Goal: Communication & Community: Answer question/provide support

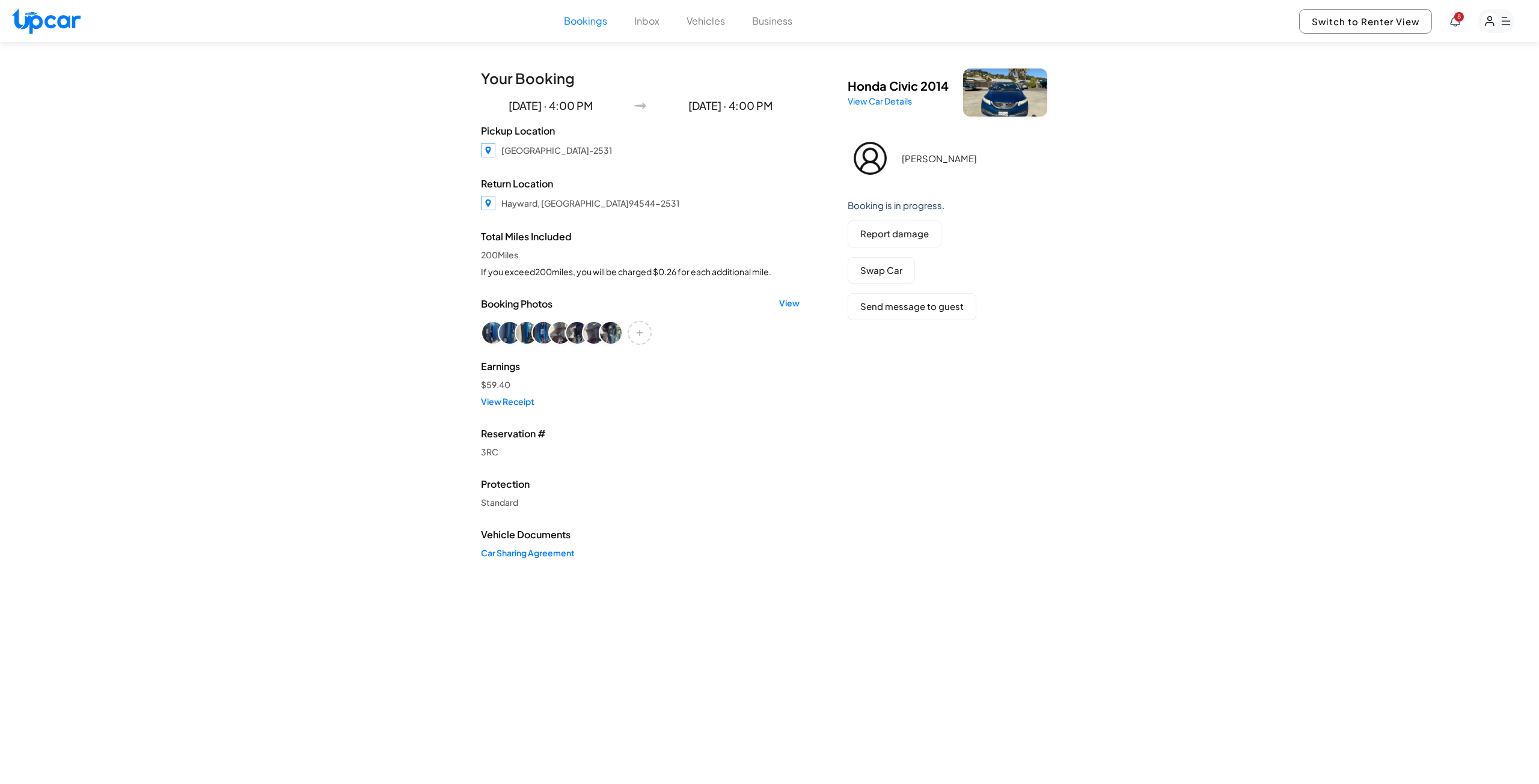
click at [578, 25] on button "Bookings" at bounding box center [586, 21] width 44 height 14
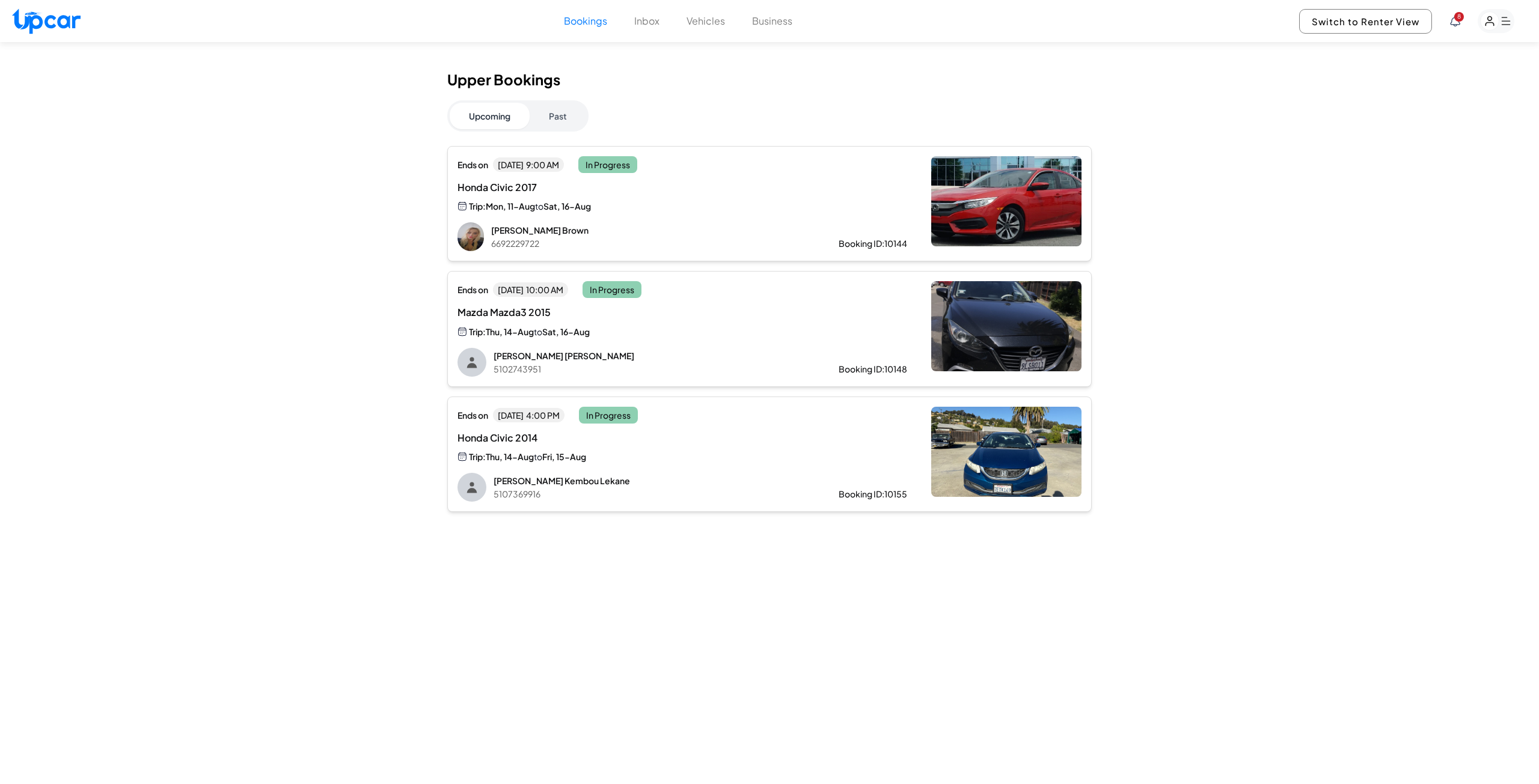
click at [722, 21] on button "Vehicles" at bounding box center [706, 21] width 39 height 14
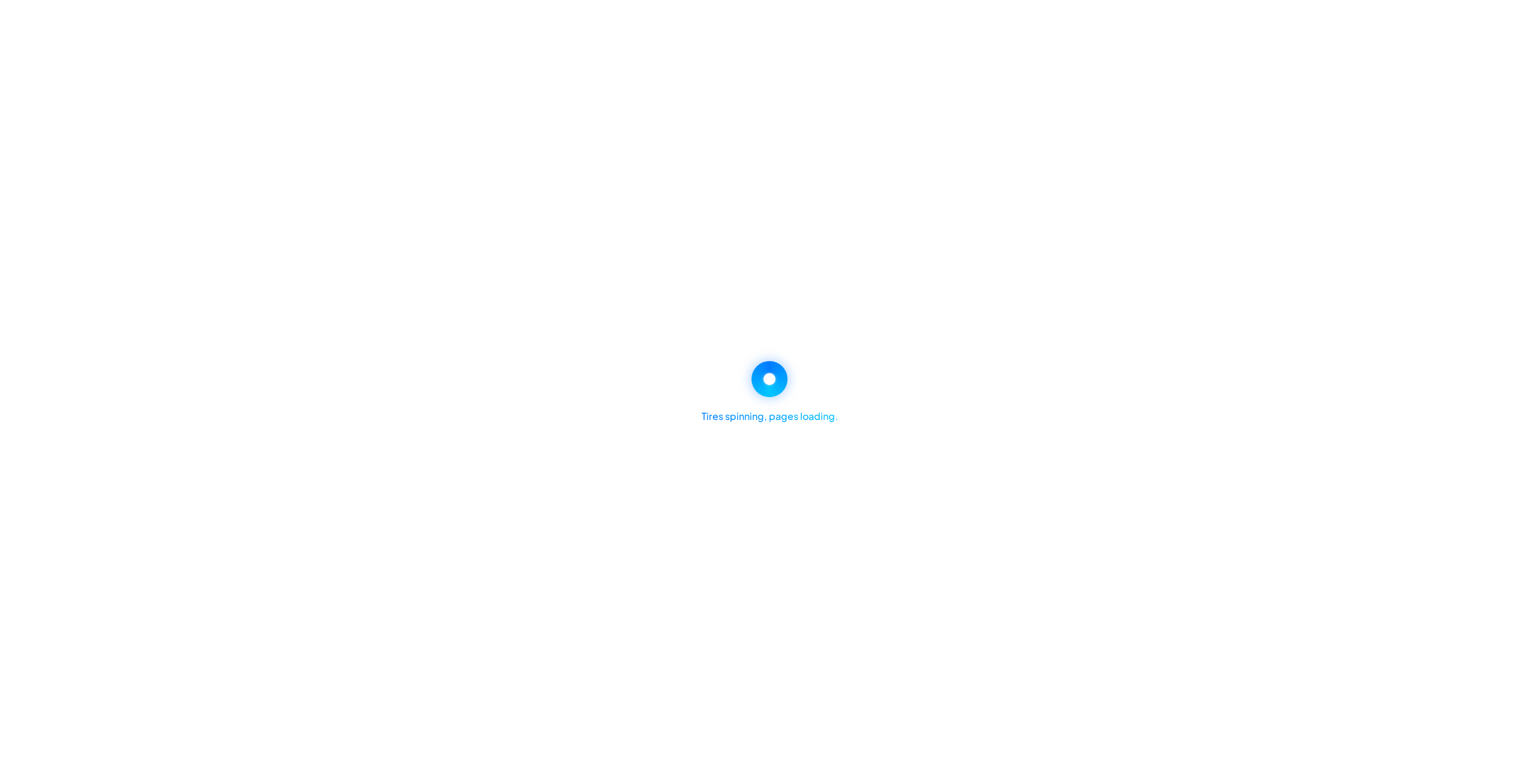
click at [640, 23] on div "Tires spinning, pages loading." at bounding box center [770, 392] width 1539 height 784
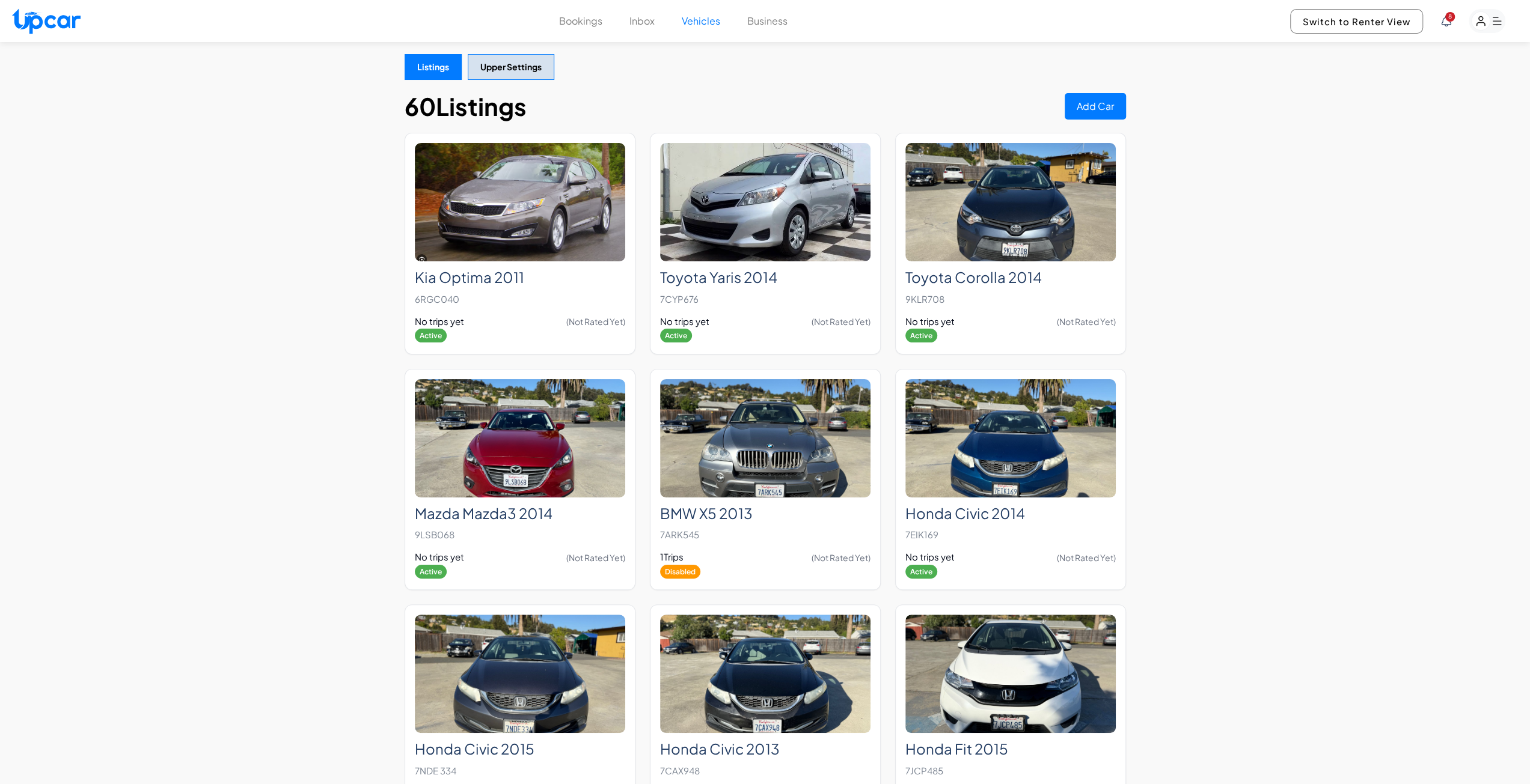
click at [640, 23] on button "Inbox" at bounding box center [642, 21] width 25 height 14
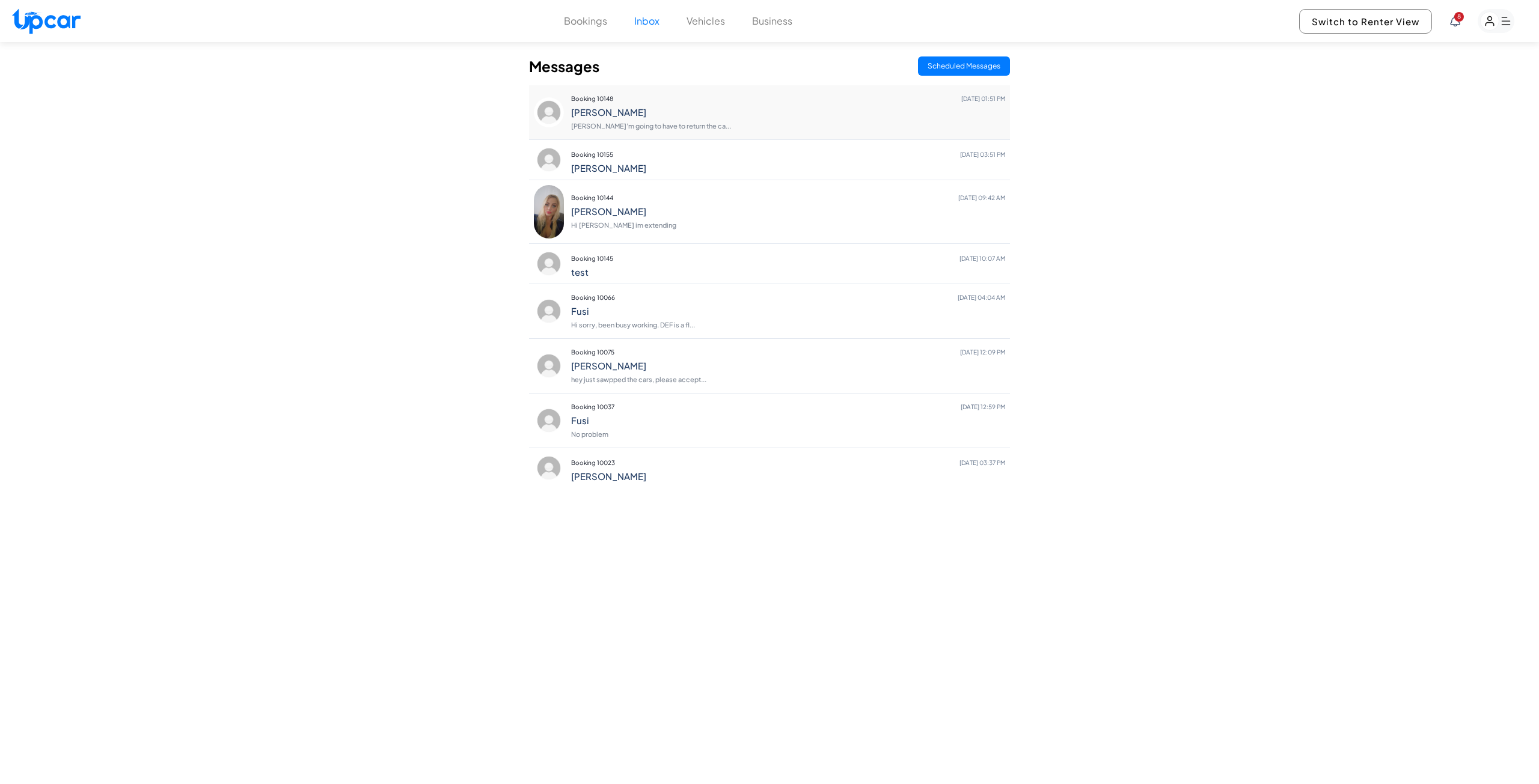
click at [653, 110] on h4 "[PERSON_NAME]" at bounding box center [788, 112] width 434 height 11
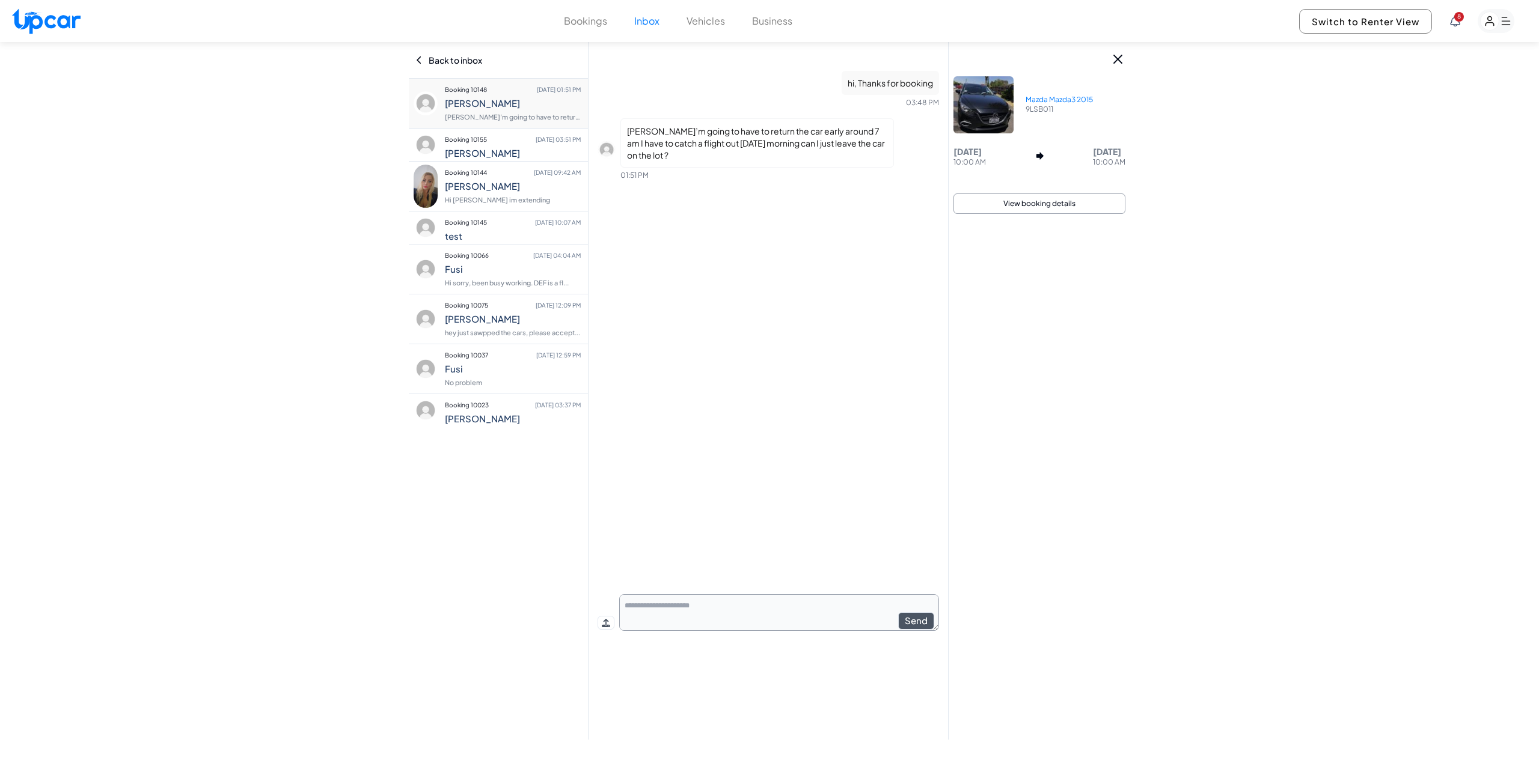
drag, startPoint x: 743, startPoint y: 619, endPoint x: 722, endPoint y: 629, distance: 23.3
click at [742, 621] on textarea at bounding box center [779, 613] width 320 height 37
type textarea "**********"
click at [917, 622] on button "Send" at bounding box center [917, 621] width 36 height 17
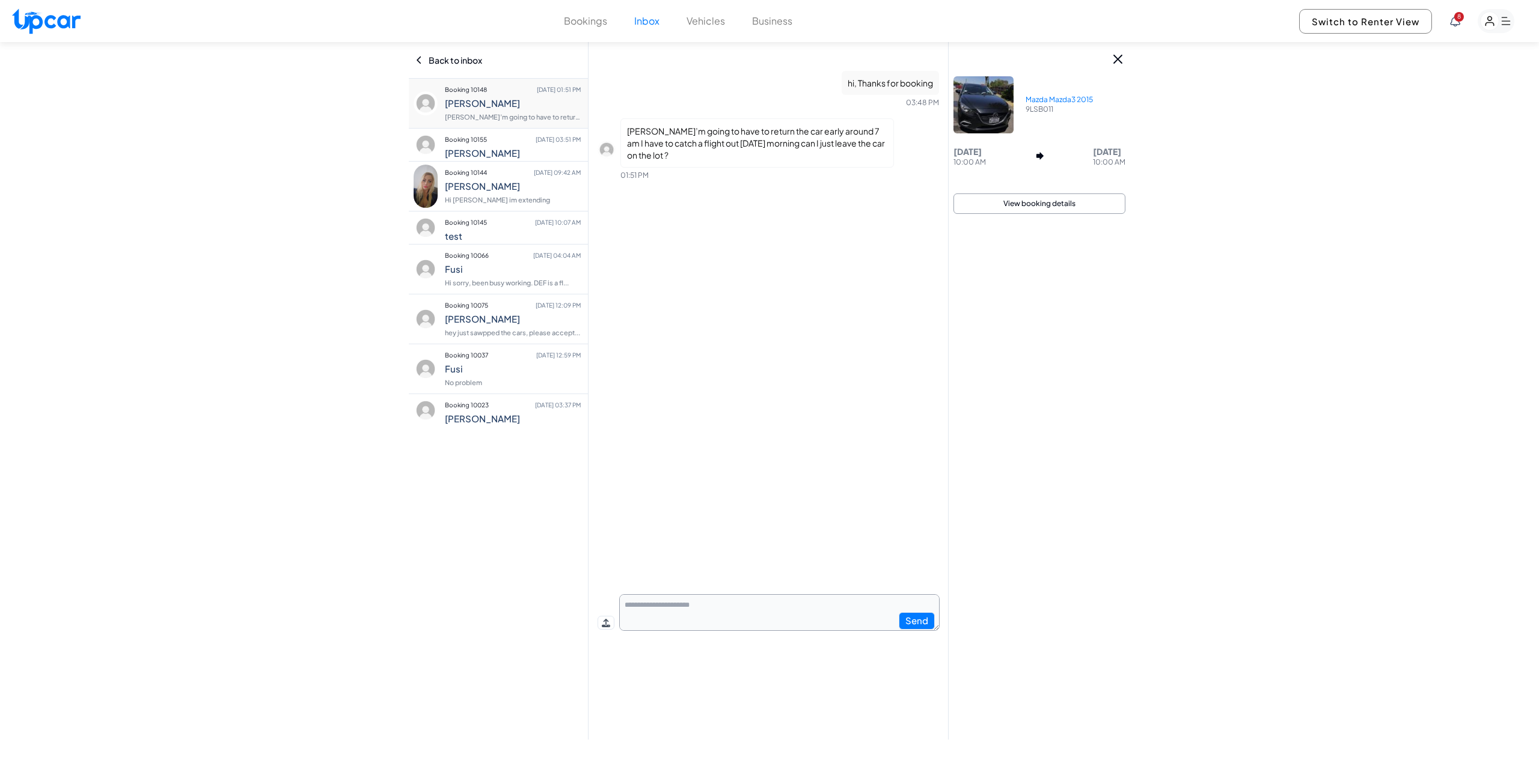
scroll to position [0, 0]
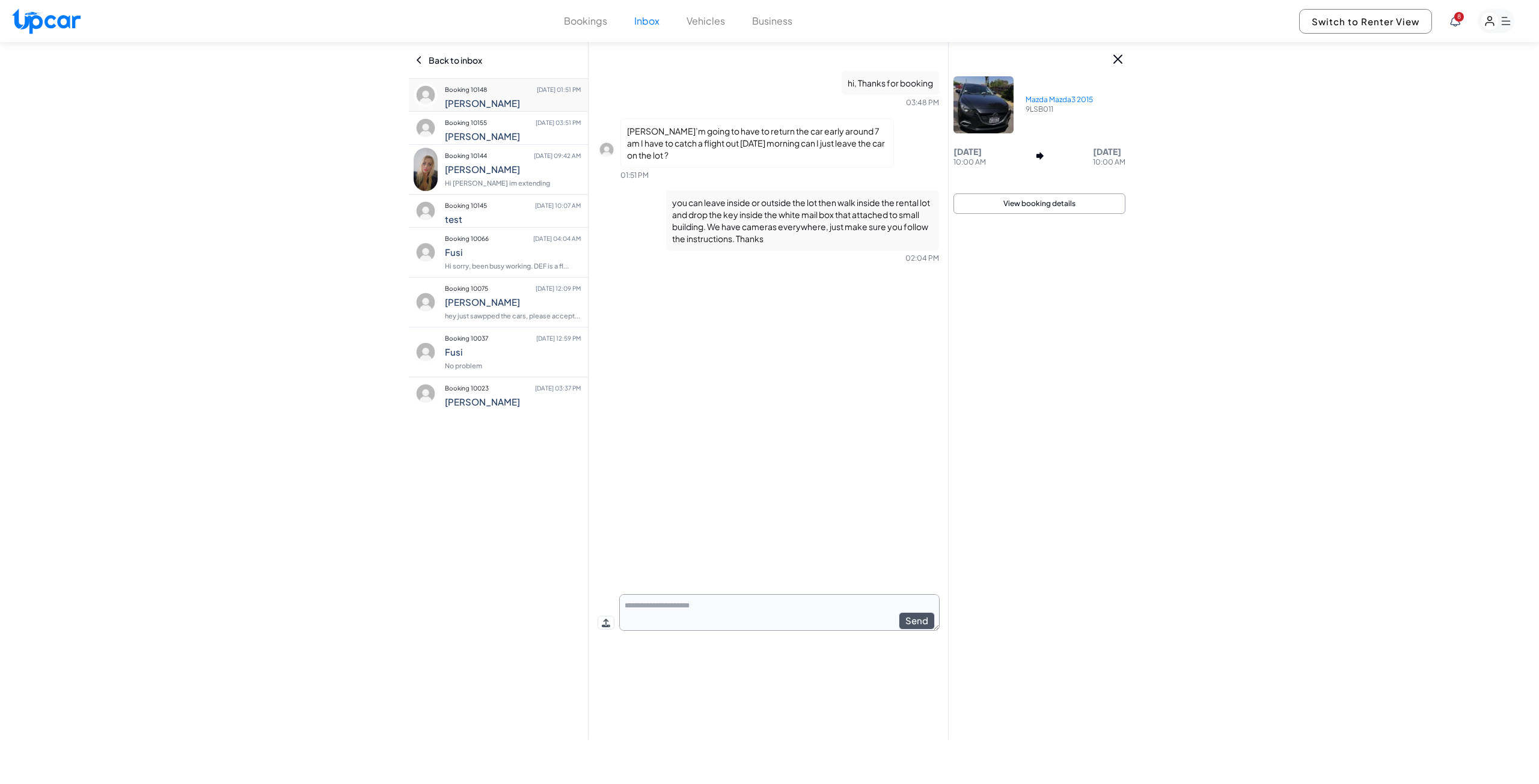
click at [651, 17] on button "Inbox" at bounding box center [646, 21] width 25 height 14
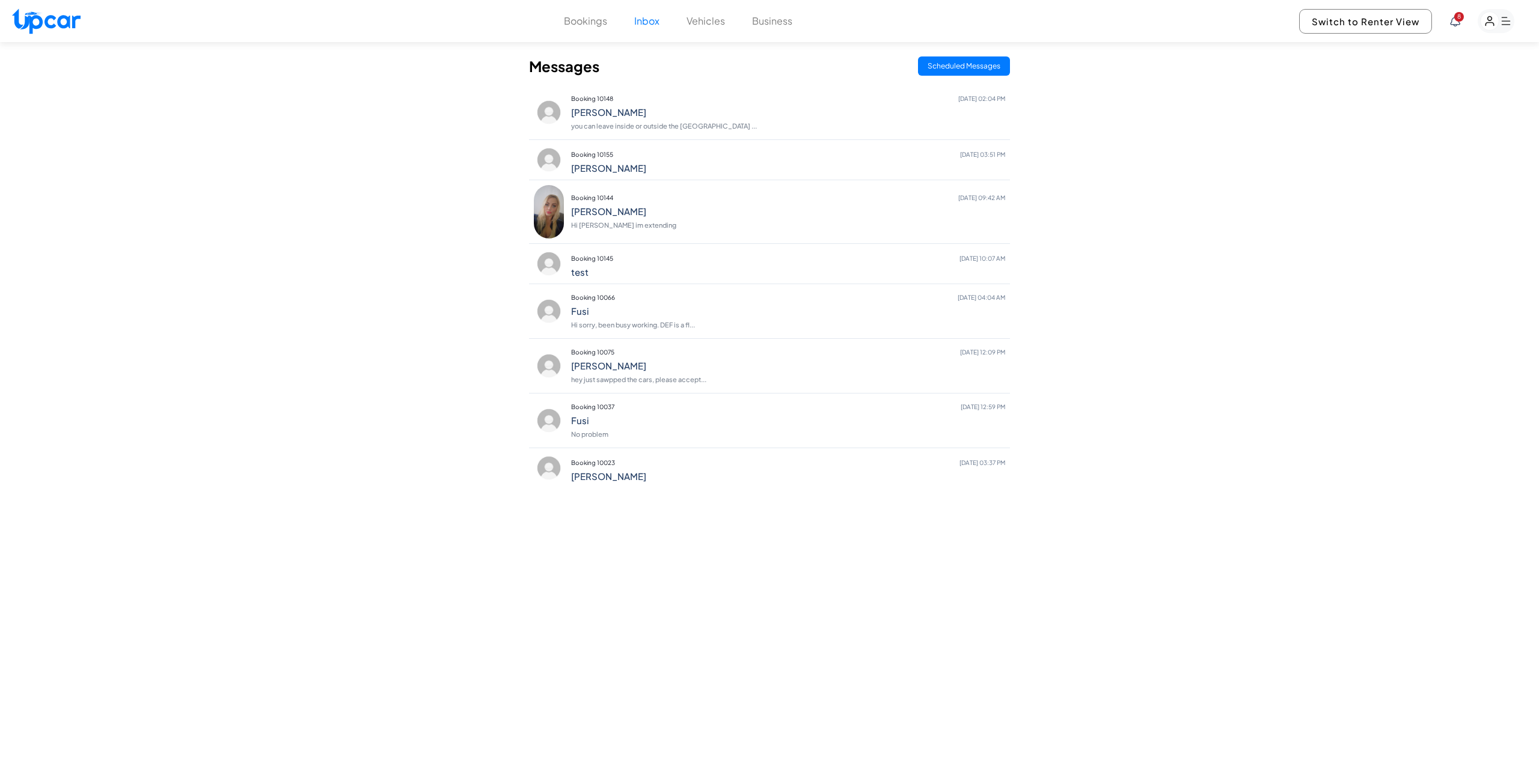
click at [578, 24] on button "Bookings" at bounding box center [586, 21] width 44 height 14
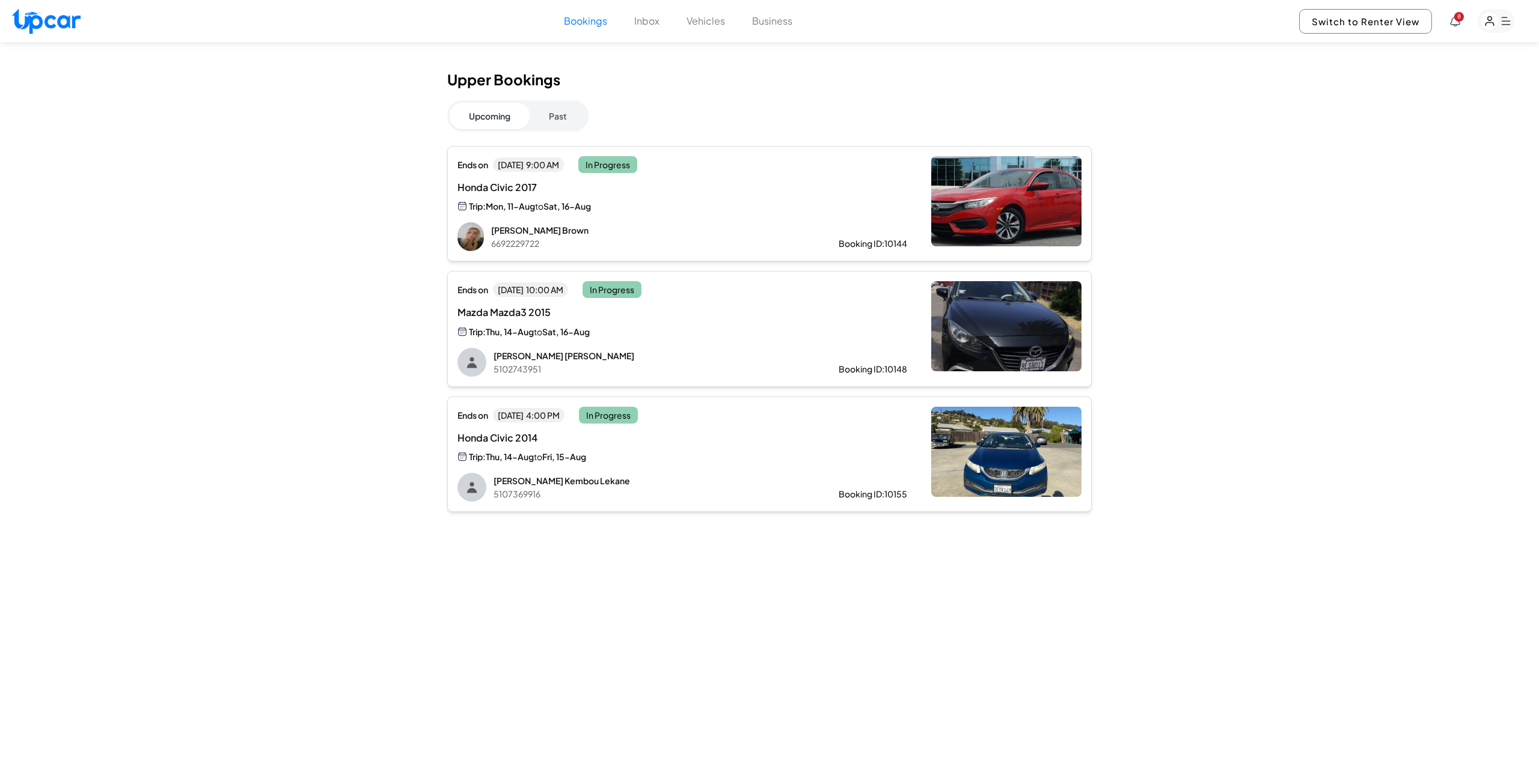
click at [953, 645] on div "Upper Bookings Upcoming Past Ends [DATE][DATE] 9:00 AM In Progress Honda Civic …" at bounding box center [770, 356] width 1539 height 627
